Goal: Navigation & Orientation: Find specific page/section

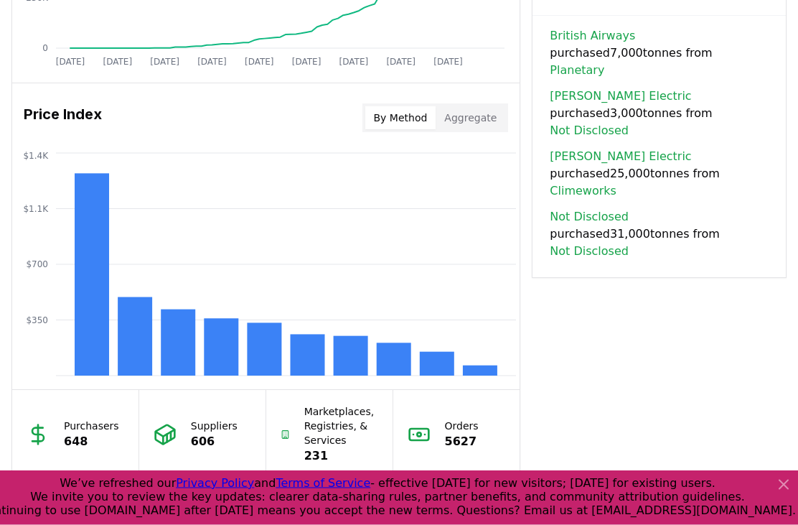
scroll to position [1144, 0]
click at [780, 493] on icon at bounding box center [783, 484] width 17 height 17
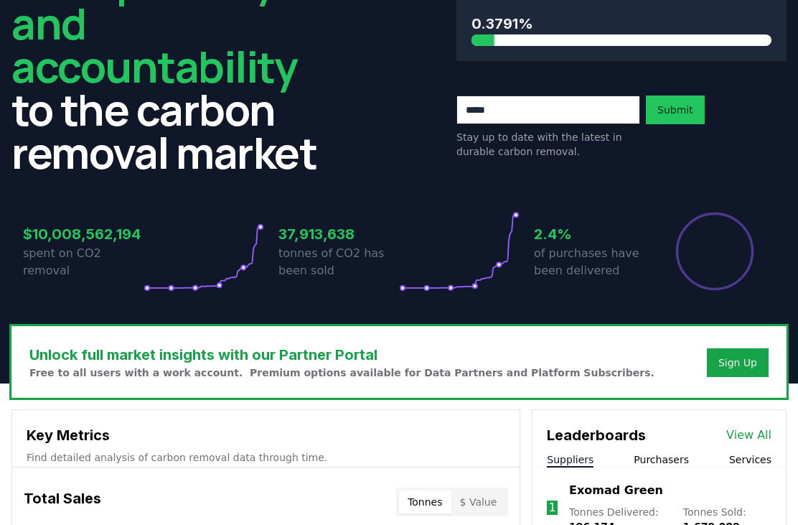
scroll to position [0, 0]
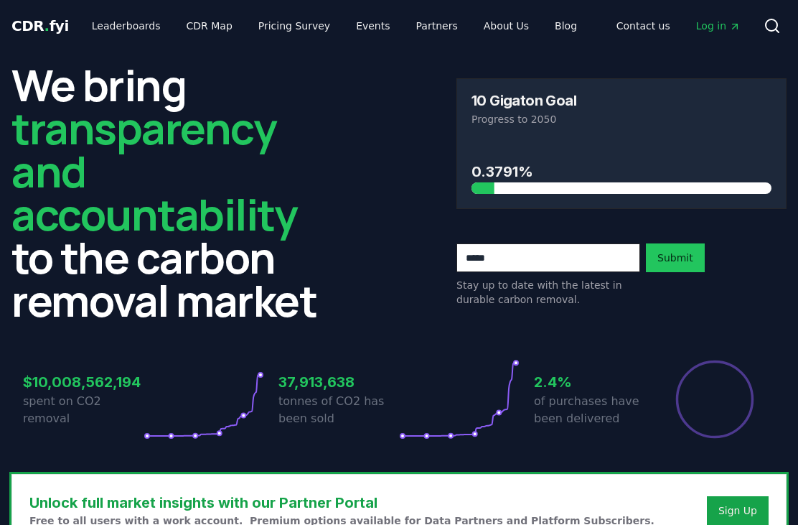
click at [201, 29] on link "CDR Map" at bounding box center [209, 26] width 69 height 26
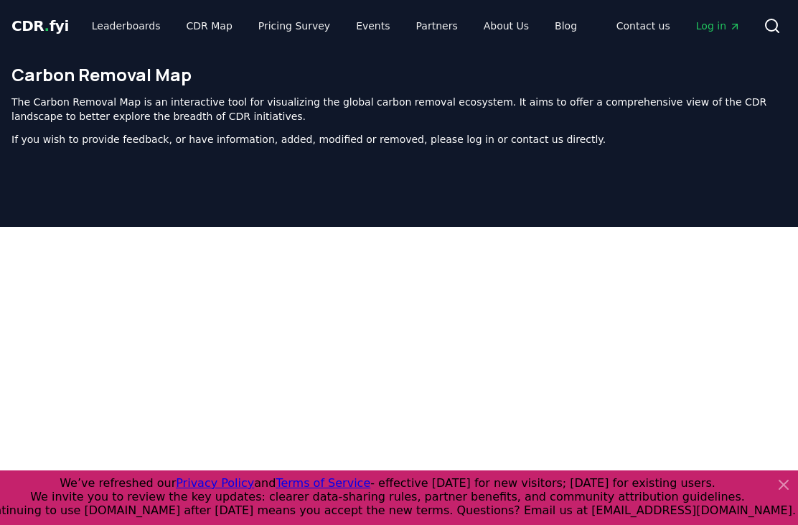
click at [785, 485] on icon at bounding box center [784, 484] width 9 height 9
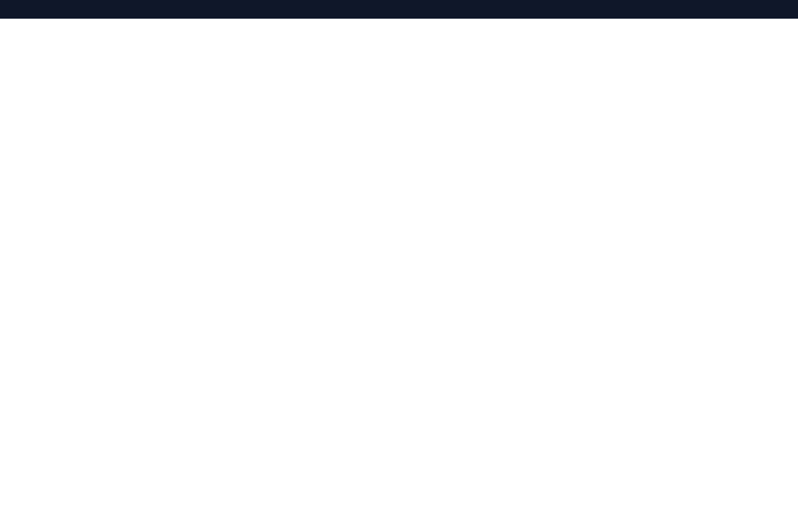
scroll to position [254, 0]
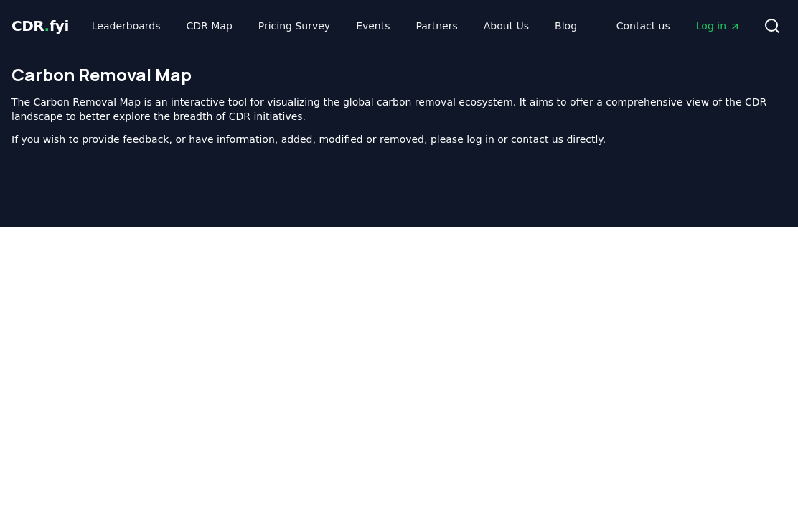
scroll to position [255, 0]
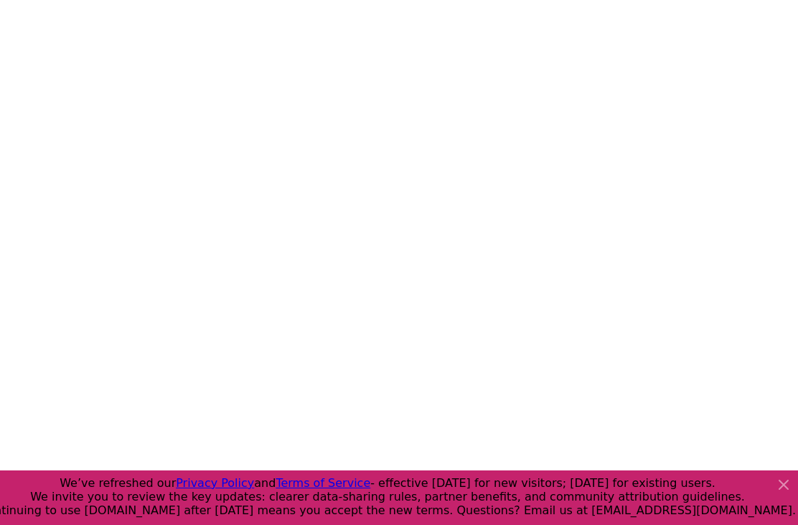
click at [780, 482] on icon at bounding box center [783, 484] width 17 height 17
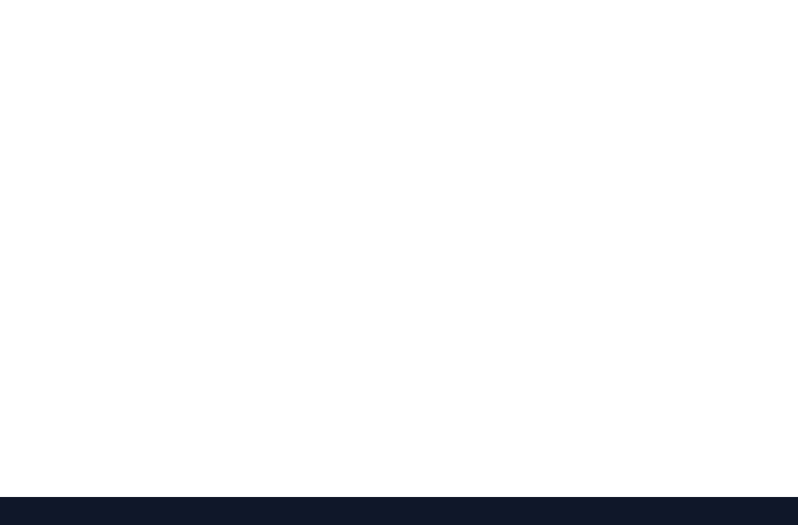
click at [523, 497] on div at bounding box center [399, 234] width 798 height 525
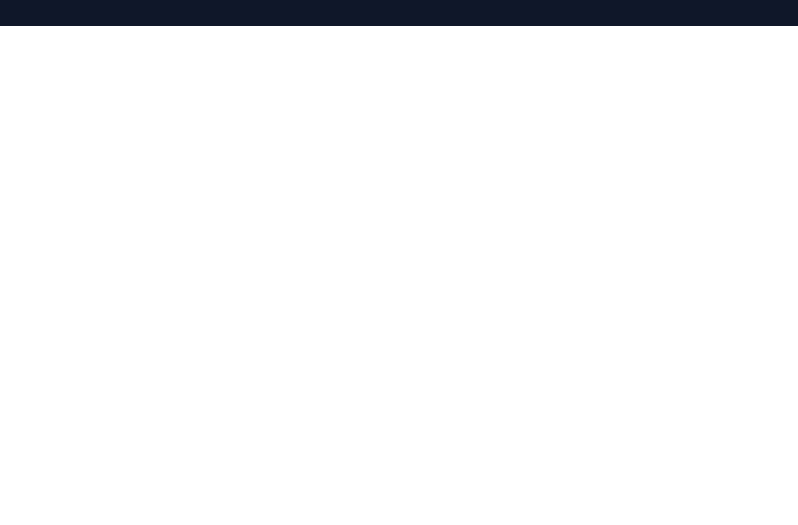
scroll to position [192, 0]
